Goal: Communication & Community: Answer question/provide support

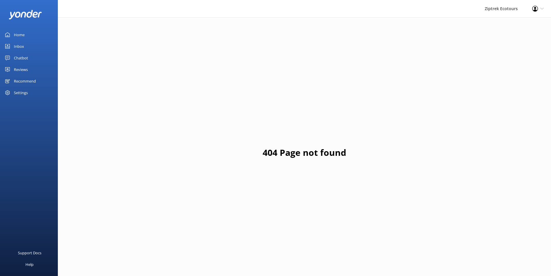
click at [23, 69] on div "Reviews" at bounding box center [21, 70] width 14 height 12
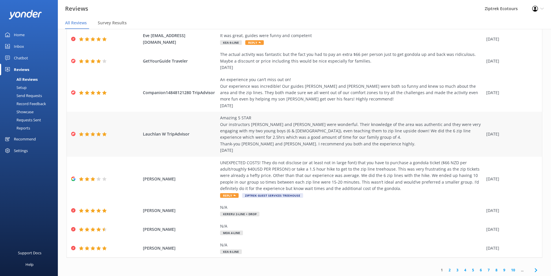
scroll to position [86, 0]
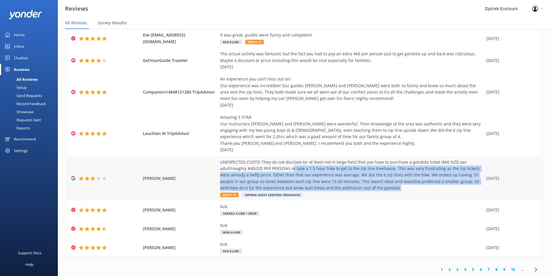
drag, startPoint x: 289, startPoint y: 167, endPoint x: 383, endPoint y: 188, distance: 96.3
click at [383, 188] on div "UNEXPECTED COSTS! They do not disclose (or at least not in large font) that you…" at bounding box center [351, 175] width 263 height 32
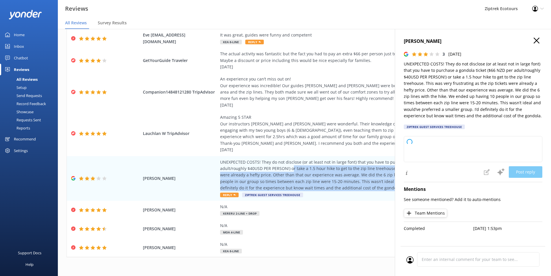
type textarea "Kia ora, Thank you so much for taking the time to share your feedback with us. …"
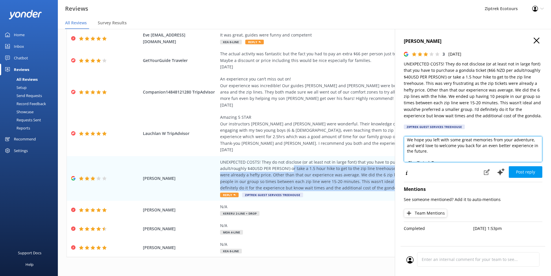
scroll to position [111, 0]
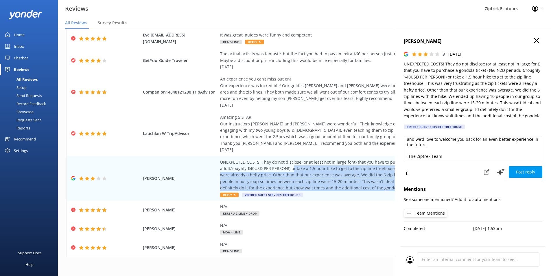
click at [475, 87] on p "UNEXPECTED COSTS! They do not disclose (or at least not in large font) that you…" at bounding box center [473, 90] width 139 height 58
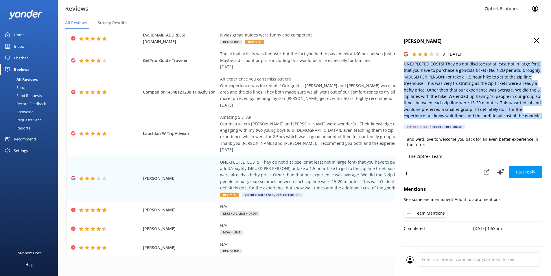
drag, startPoint x: 500, startPoint y: 117, endPoint x: 404, endPoint y: 58, distance: 113.3
click at [404, 58] on div "[PERSON_NAME] 3 [DATE] UNEXPECTED COSTS! They do not disclose (or at least not …" at bounding box center [473, 167] width 156 height 276
copy p "UNEXPECTED COSTS! They do not disclose (or at least not in large font) that you…"
